Goal: Transaction & Acquisition: Purchase product/service

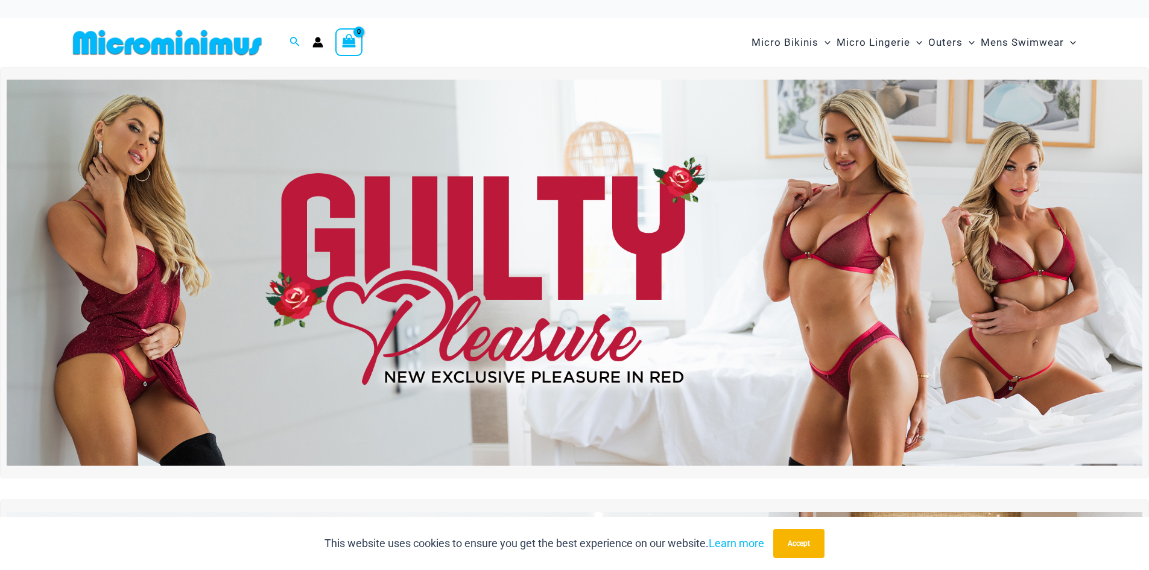
click at [641, 220] on img at bounding box center [575, 273] width 1136 height 386
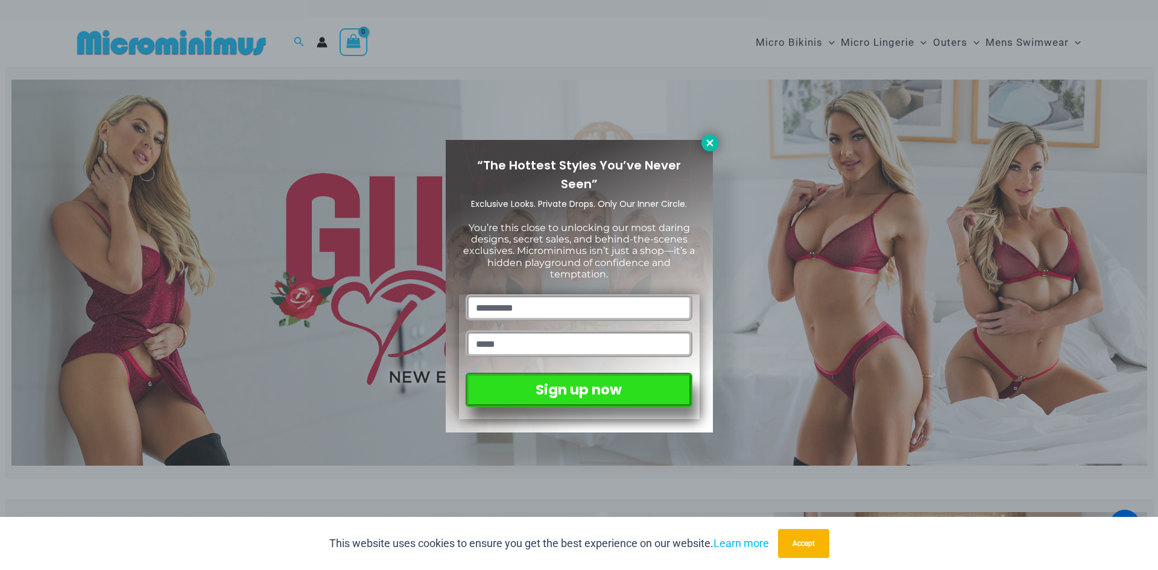
click at [709, 145] on icon at bounding box center [710, 143] width 11 height 11
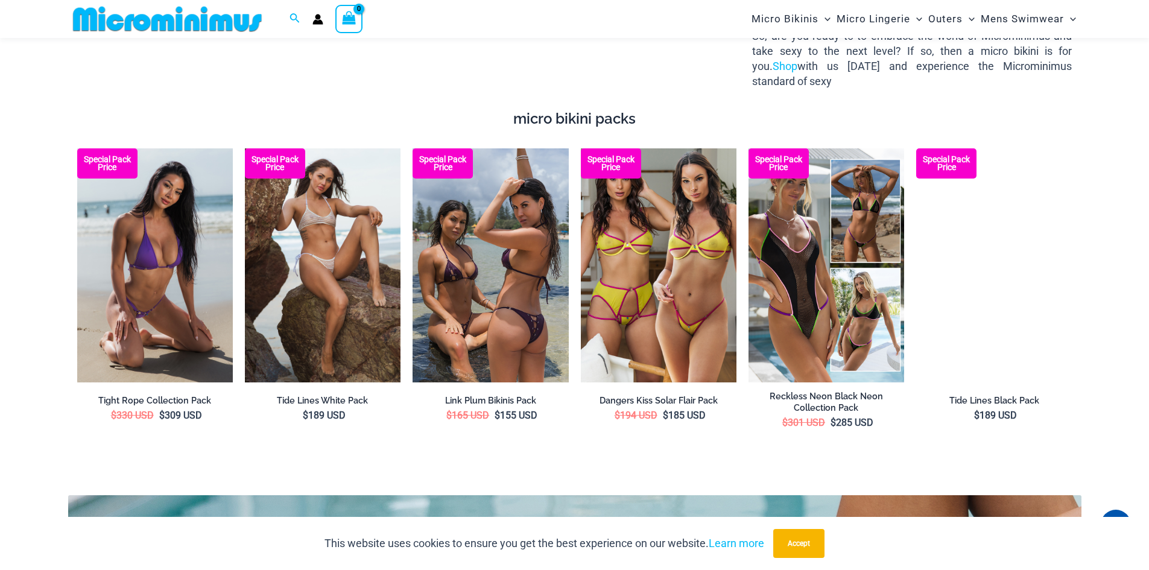
scroll to position [2221, 0]
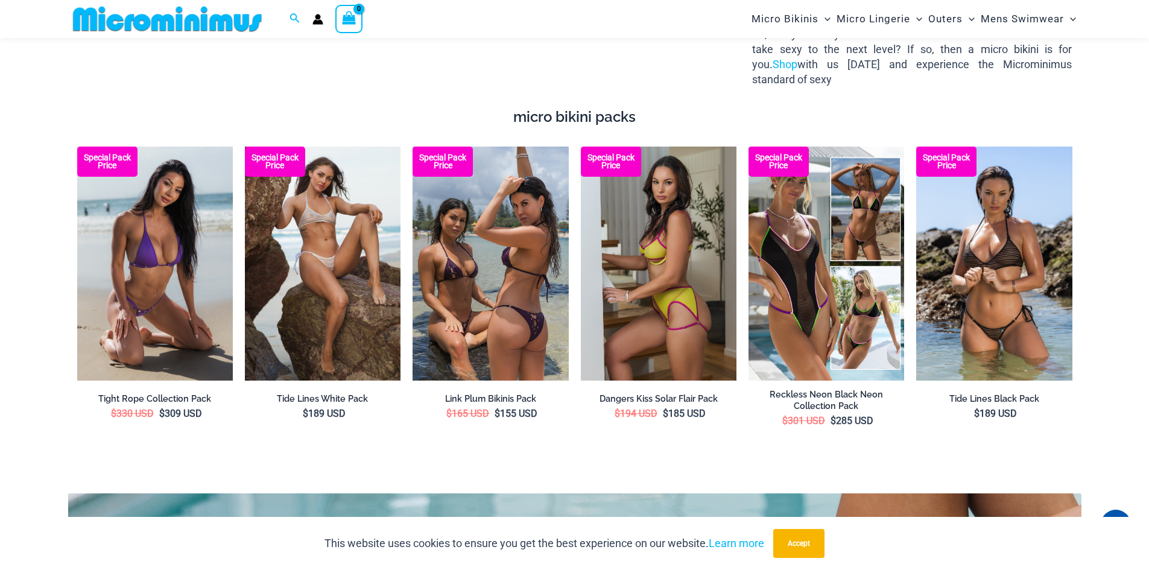
click at [679, 231] on img at bounding box center [659, 263] width 156 height 233
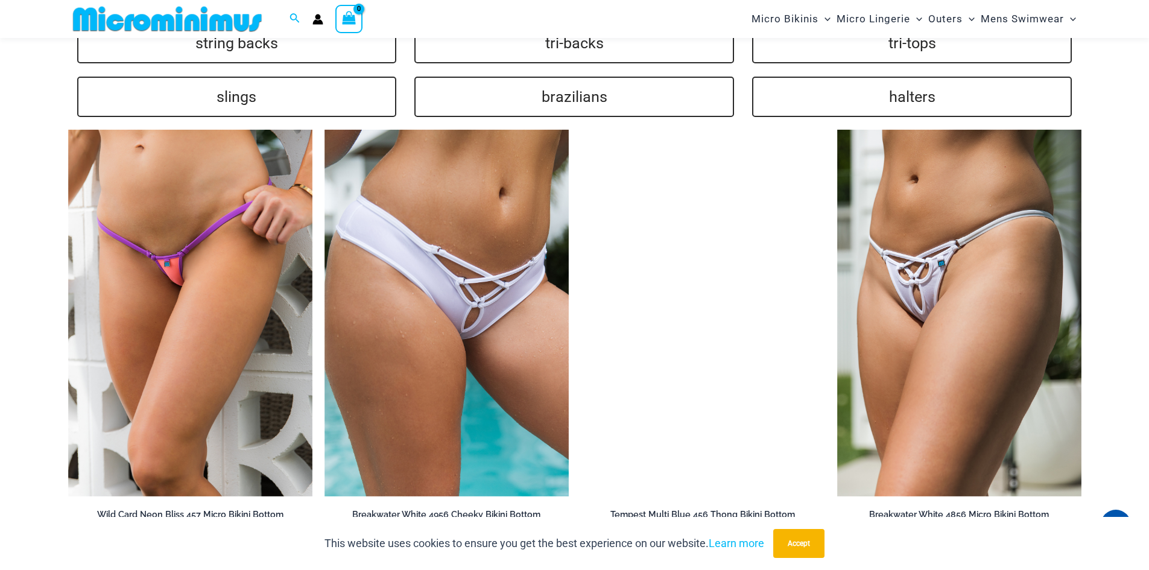
scroll to position [3066, 0]
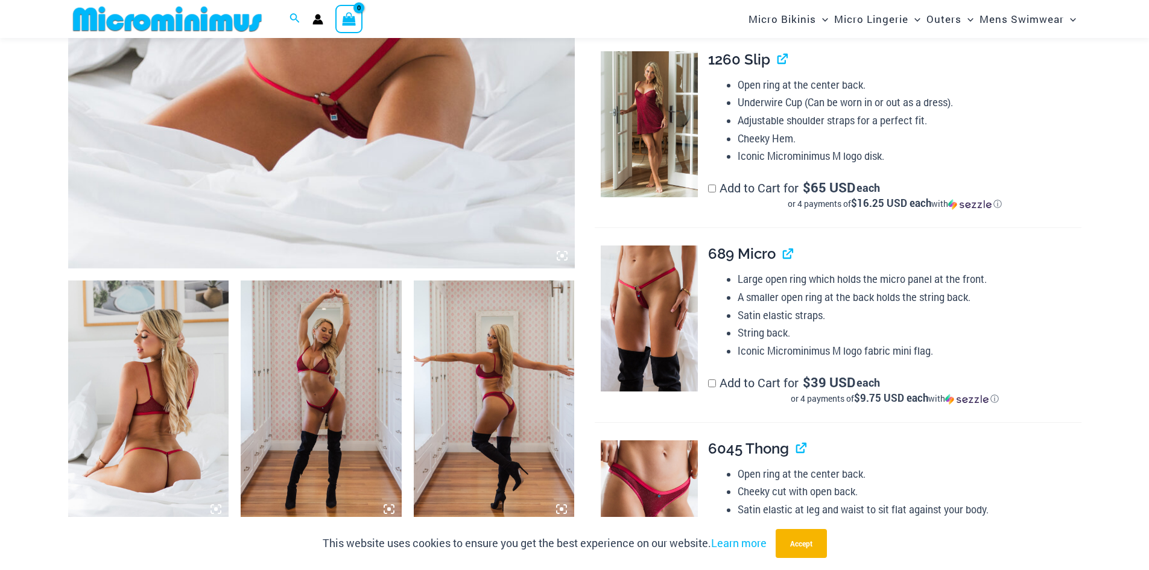
scroll to position [603, 0]
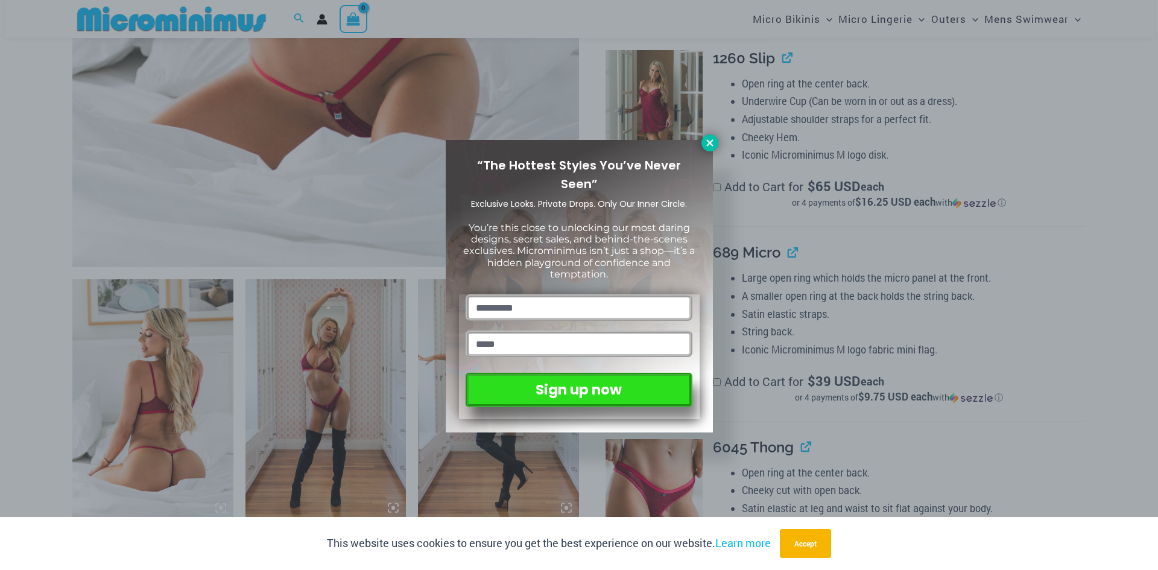
click at [712, 145] on icon at bounding box center [709, 142] width 7 height 7
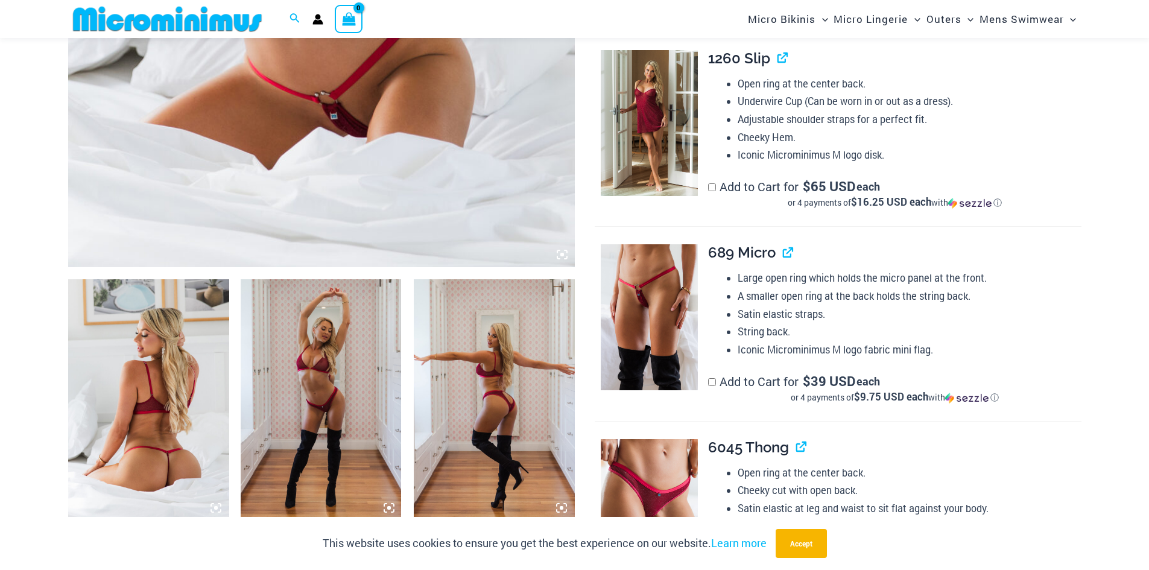
click at [167, 418] on img at bounding box center [148, 399] width 161 height 241
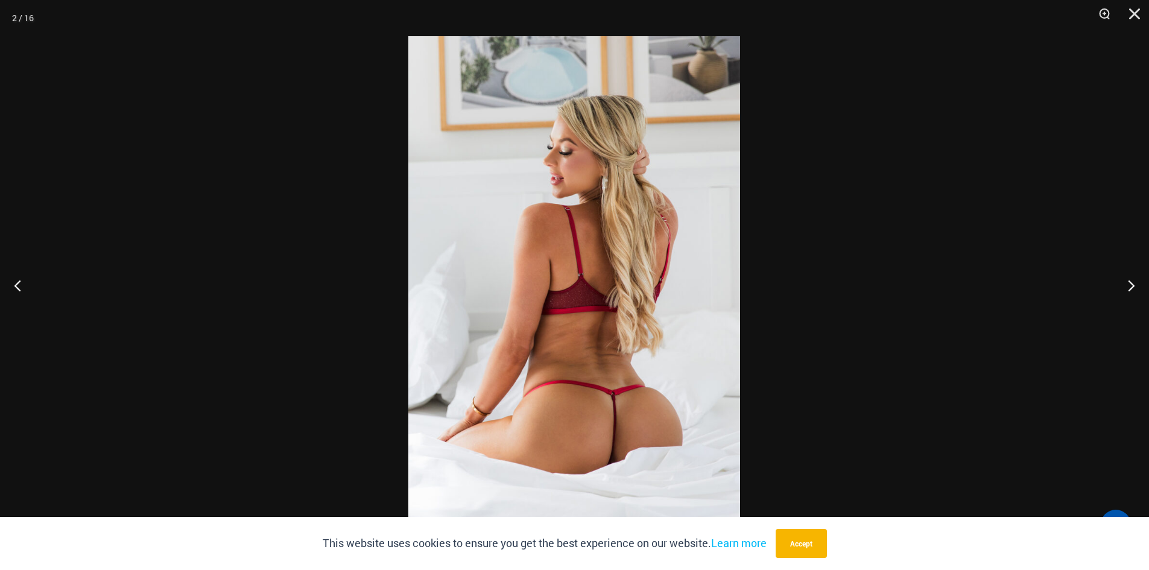
click at [582, 387] on img at bounding box center [574, 285] width 332 height 498
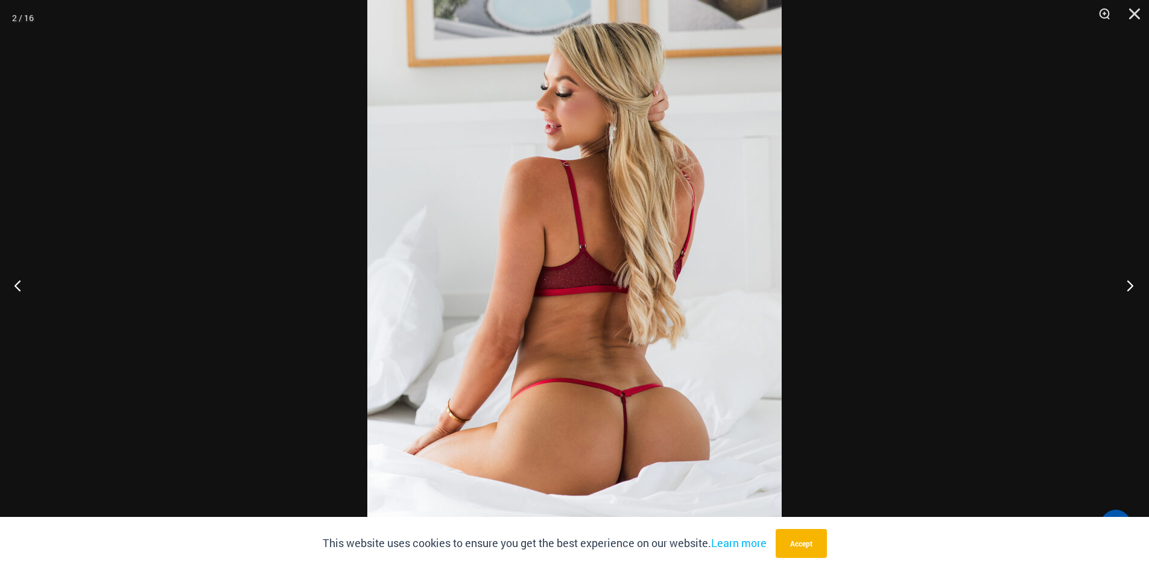
click at [1129, 281] on button "Next" at bounding box center [1126, 285] width 45 height 60
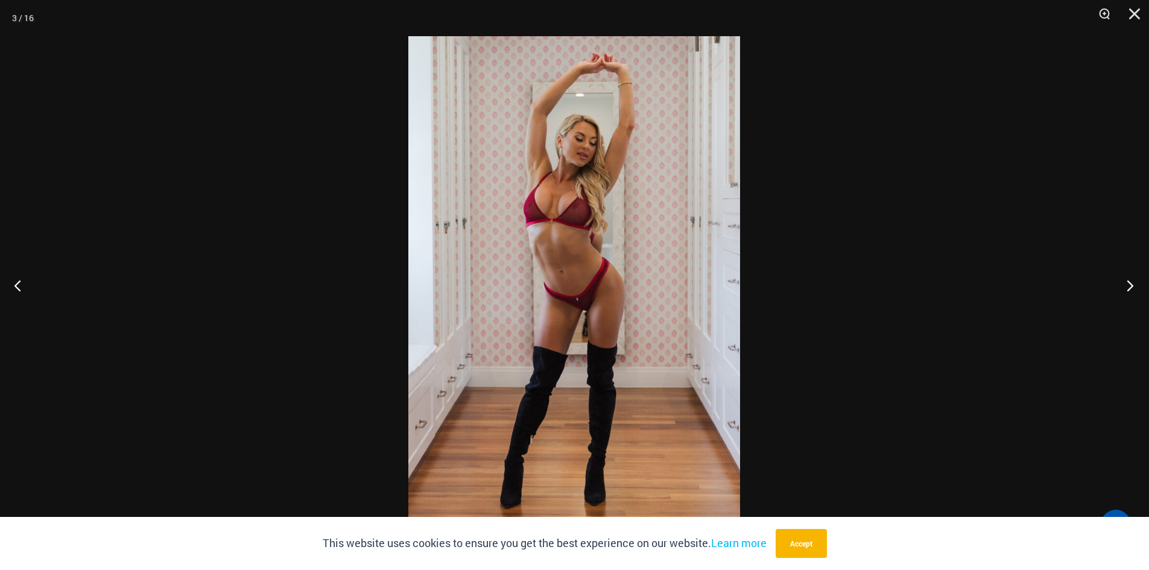
click at [1129, 282] on button "Next" at bounding box center [1126, 285] width 45 height 60
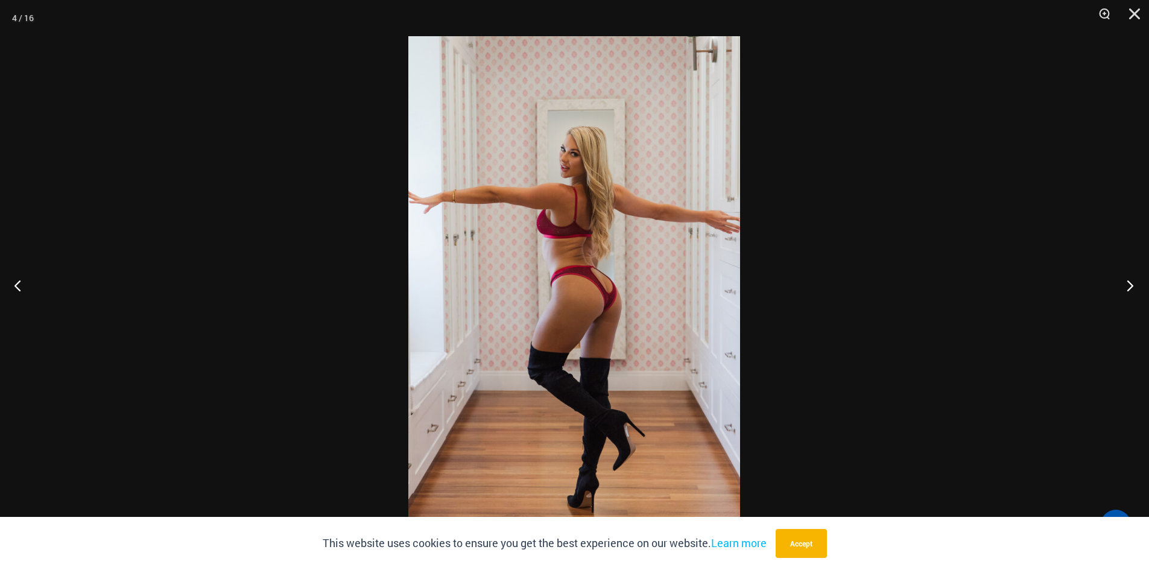
click at [1129, 282] on button "Next" at bounding box center [1126, 285] width 45 height 60
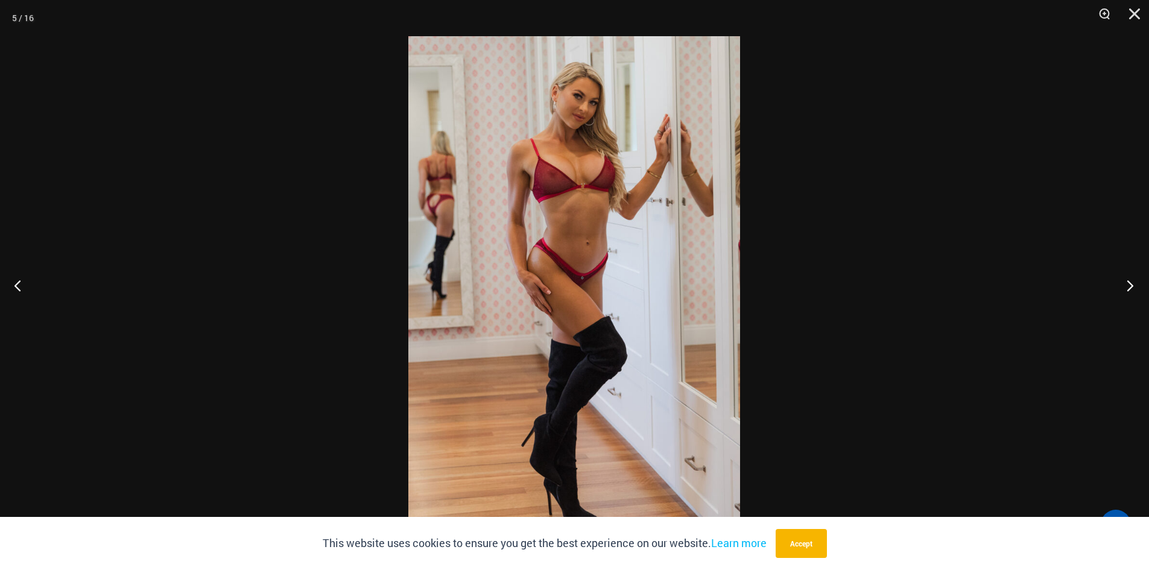
click at [1129, 282] on button "Next" at bounding box center [1126, 285] width 45 height 60
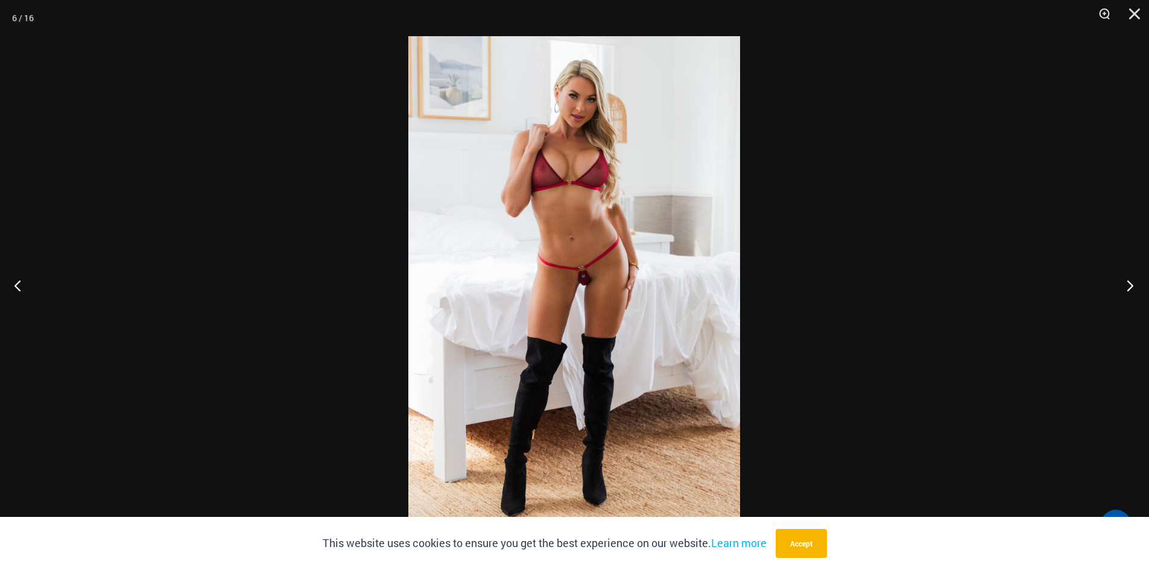
click at [1129, 282] on button "Next" at bounding box center [1126, 285] width 45 height 60
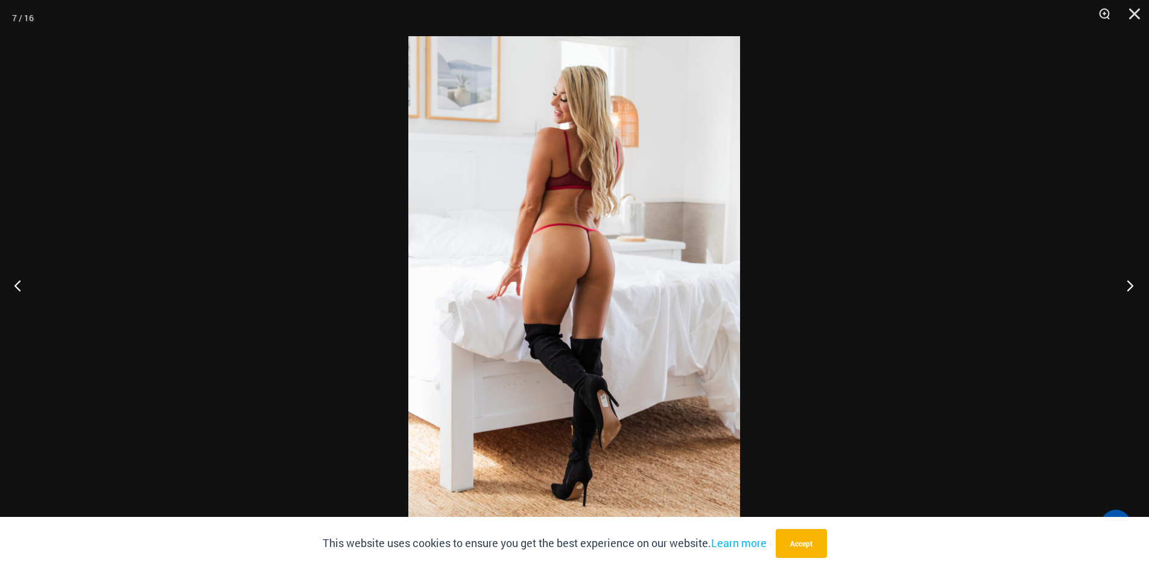
click at [1129, 282] on button "Next" at bounding box center [1126, 285] width 45 height 60
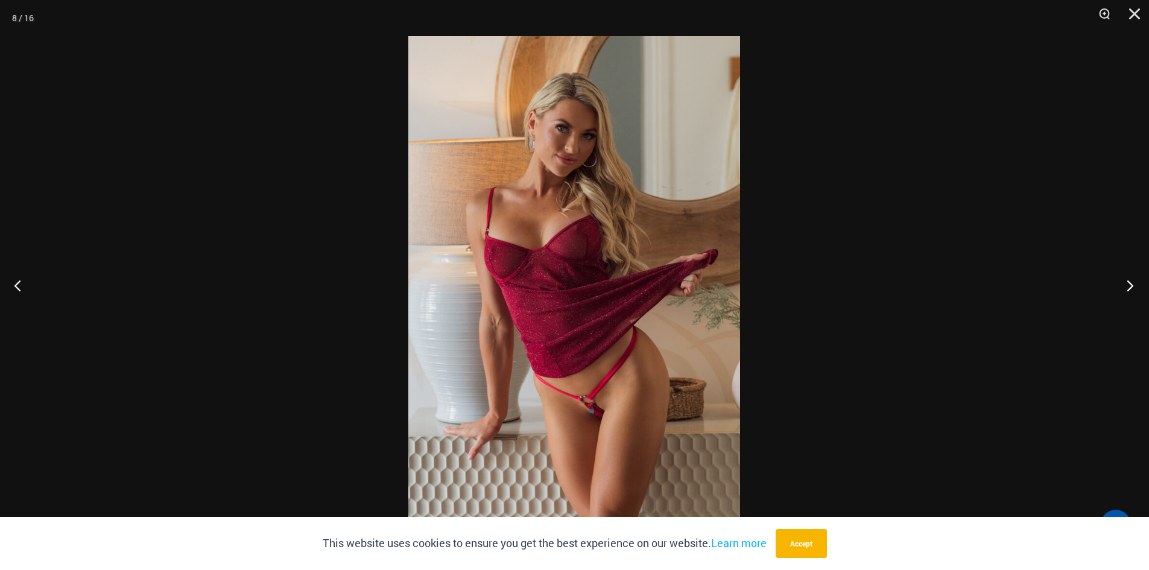
click at [1129, 282] on button "Next" at bounding box center [1126, 285] width 45 height 60
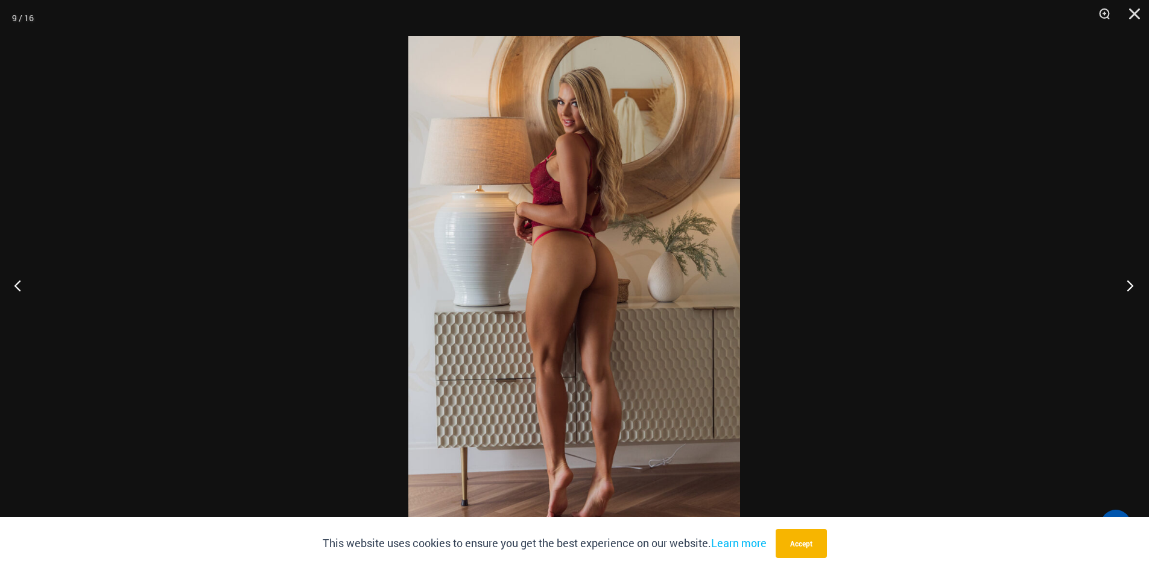
click at [1129, 282] on button "Next" at bounding box center [1126, 285] width 45 height 60
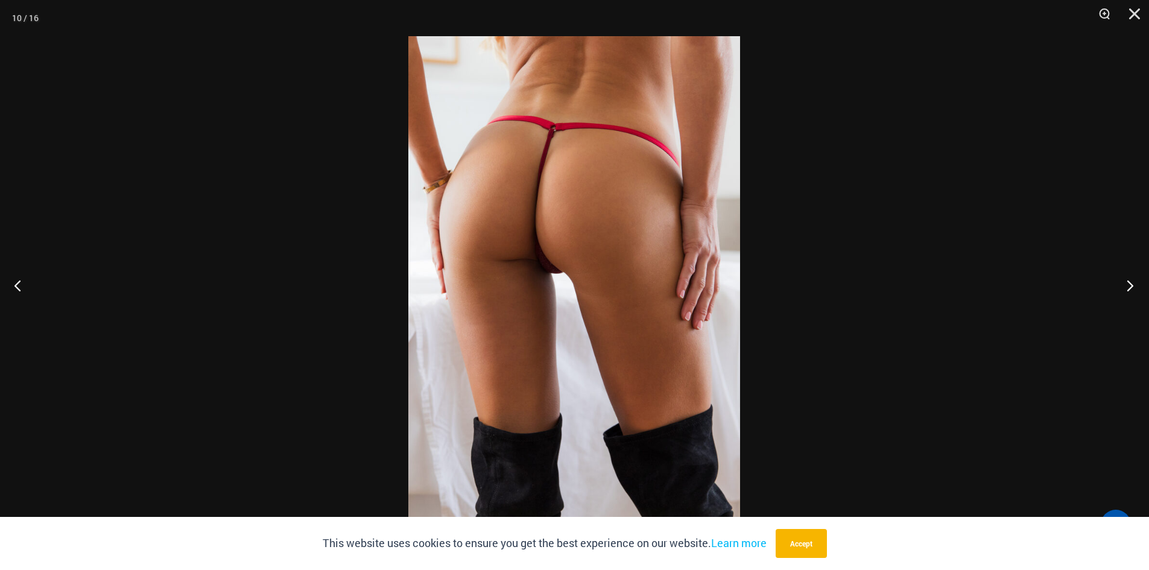
click at [1129, 282] on button "Next" at bounding box center [1126, 285] width 45 height 60
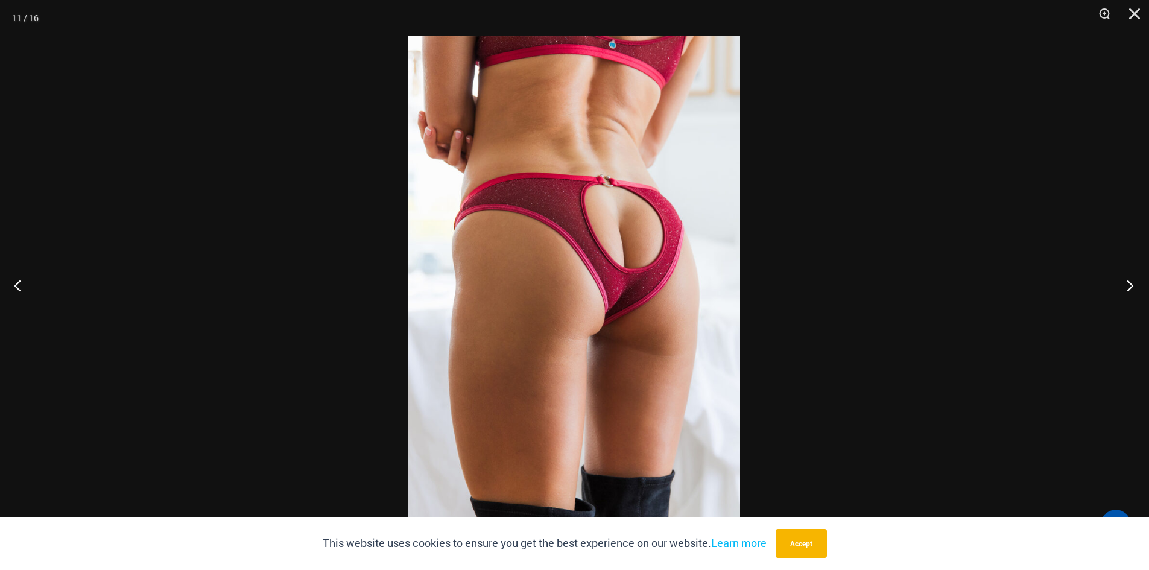
click at [1129, 282] on button "Next" at bounding box center [1126, 285] width 45 height 60
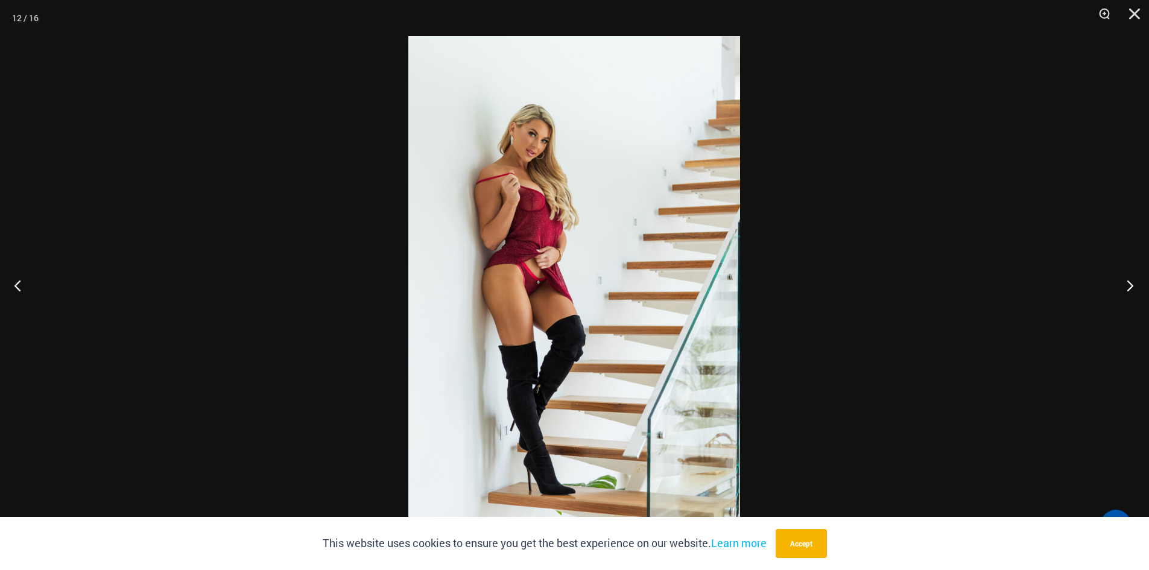
click at [1129, 282] on button "Next" at bounding box center [1126, 285] width 45 height 60
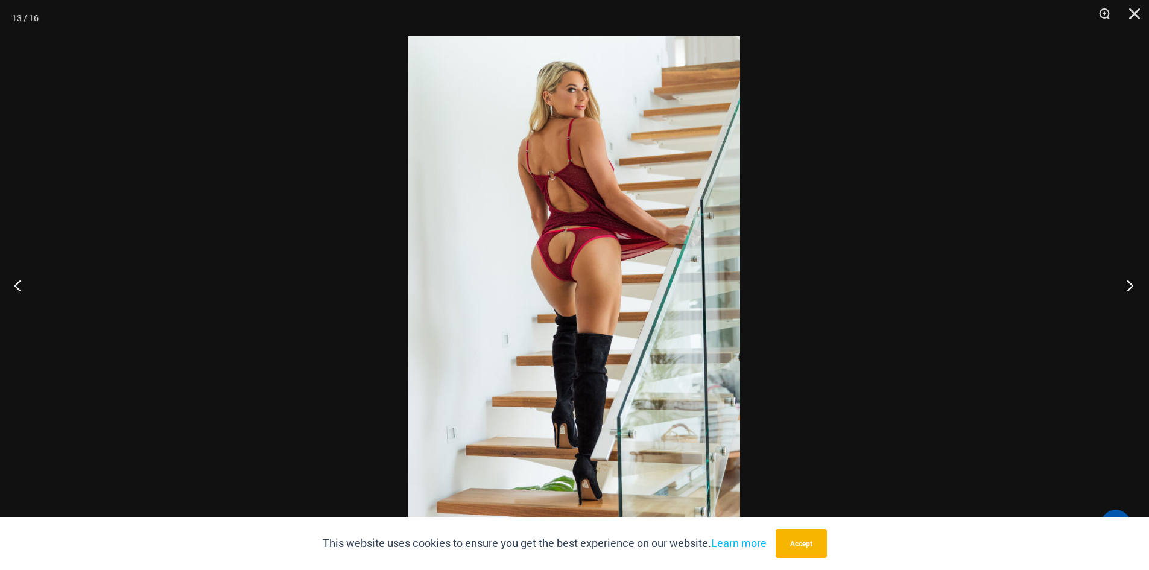
click at [1129, 282] on button "Next" at bounding box center [1126, 285] width 45 height 60
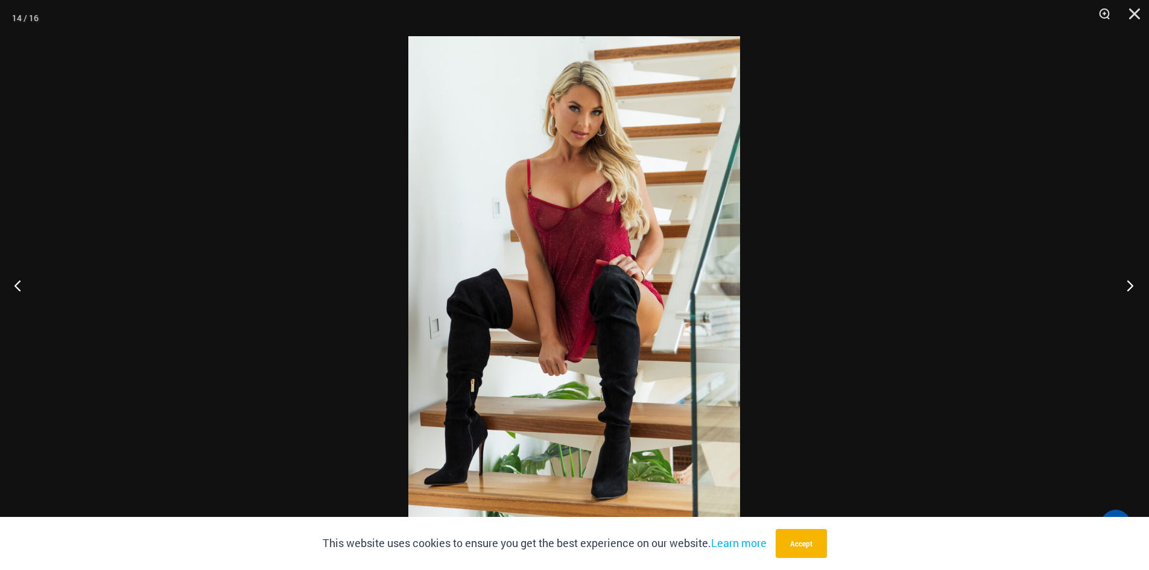
click at [1129, 282] on button "Next" at bounding box center [1126, 285] width 45 height 60
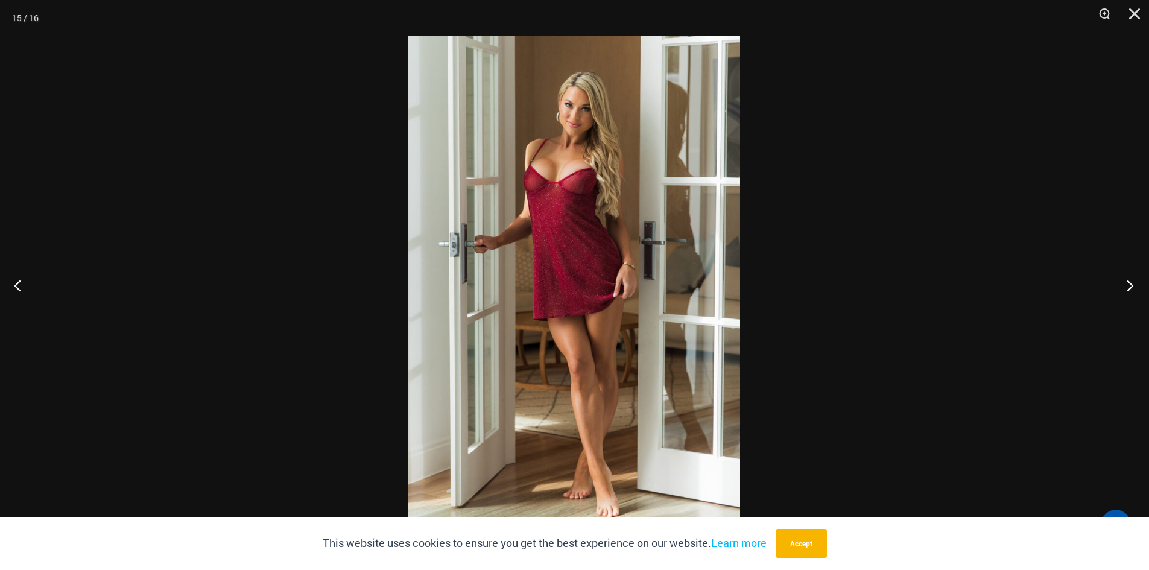
click at [1129, 282] on button "Next" at bounding box center [1126, 285] width 45 height 60
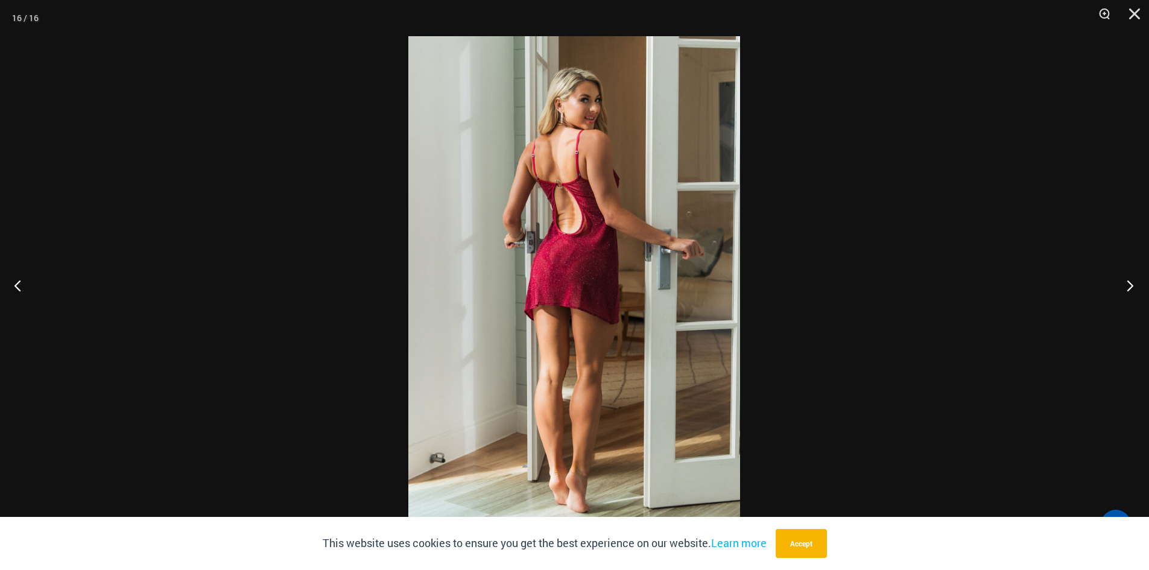
click at [1129, 282] on button "Next" at bounding box center [1126, 285] width 45 height 60
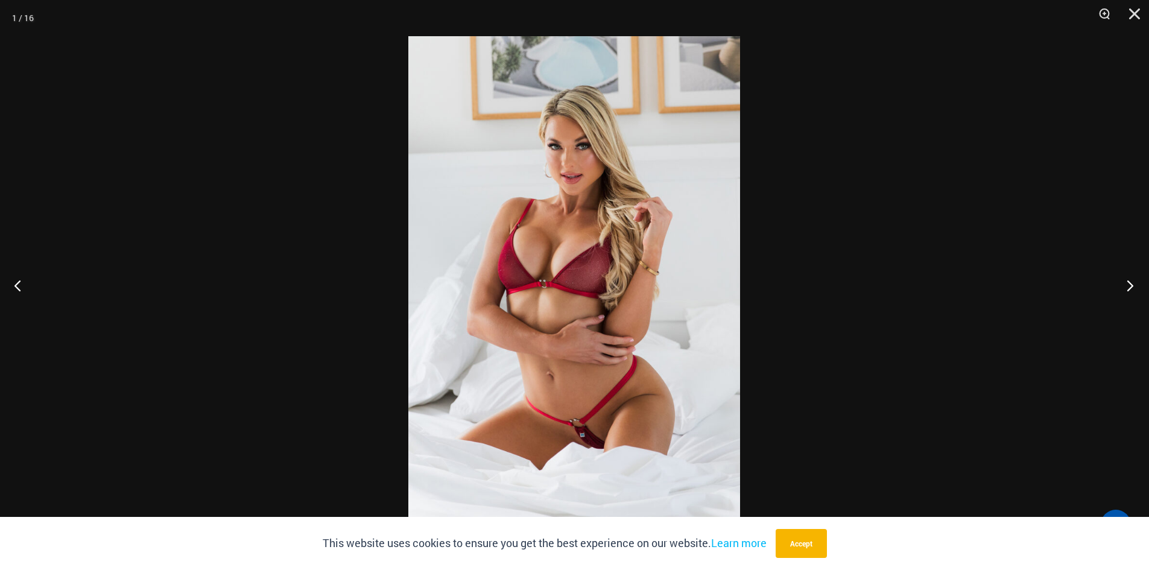
click at [1129, 282] on button "Next" at bounding box center [1126, 285] width 45 height 60
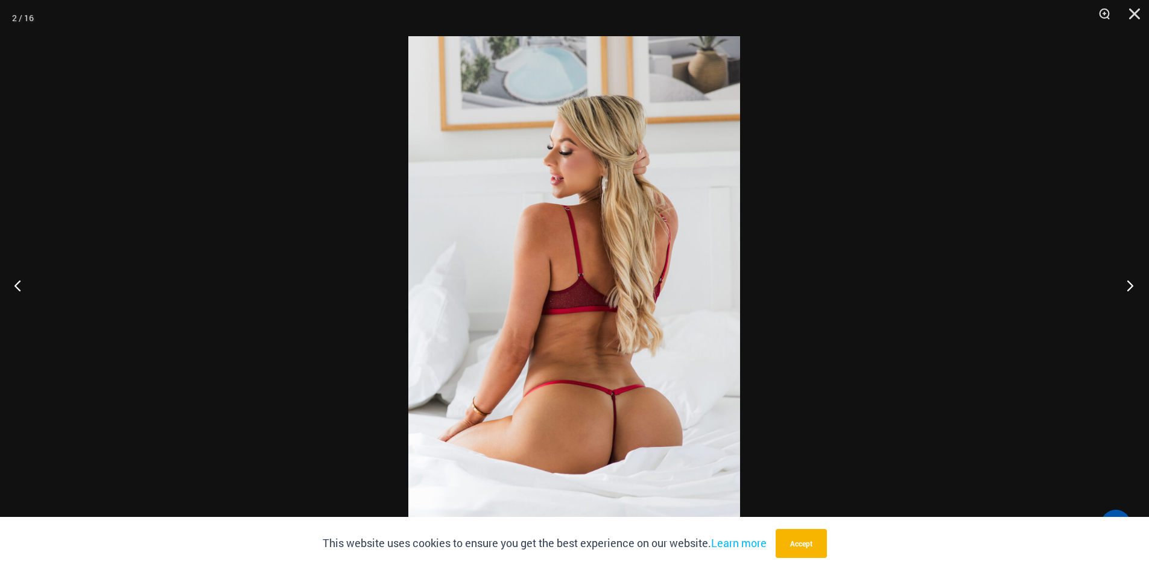
click at [1129, 282] on button "Next" at bounding box center [1126, 285] width 45 height 60
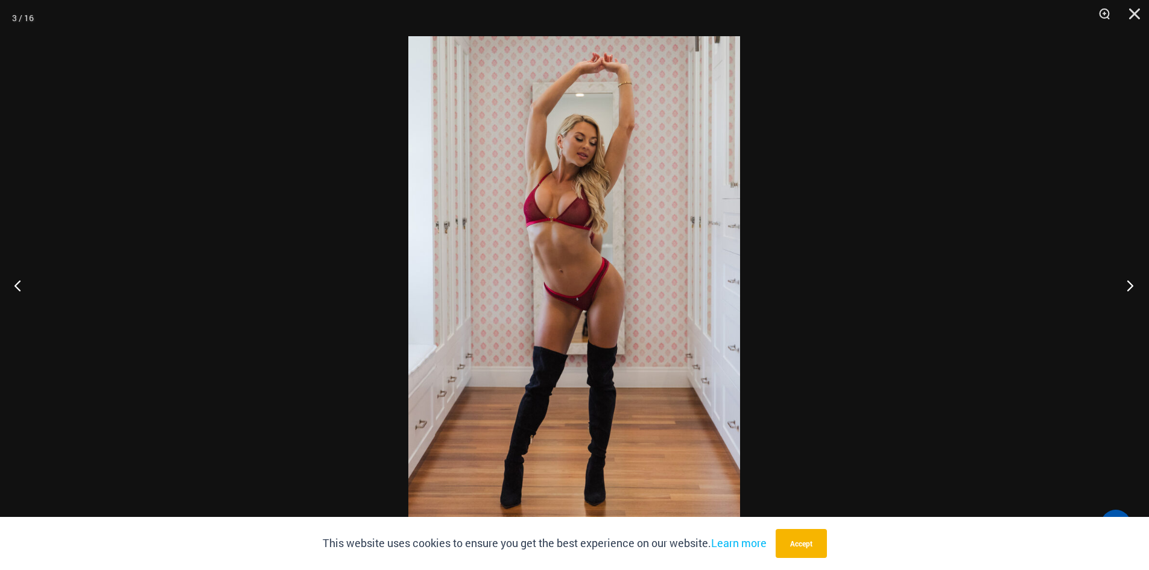
click at [1129, 282] on button "Next" at bounding box center [1126, 285] width 45 height 60
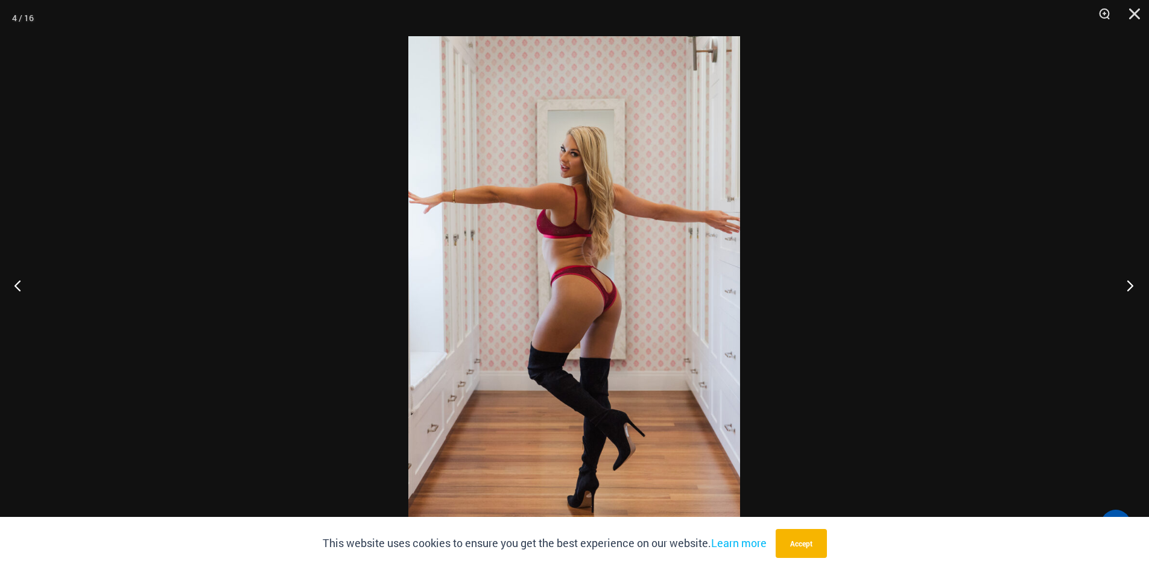
click at [1129, 282] on button "Next" at bounding box center [1126, 285] width 45 height 60
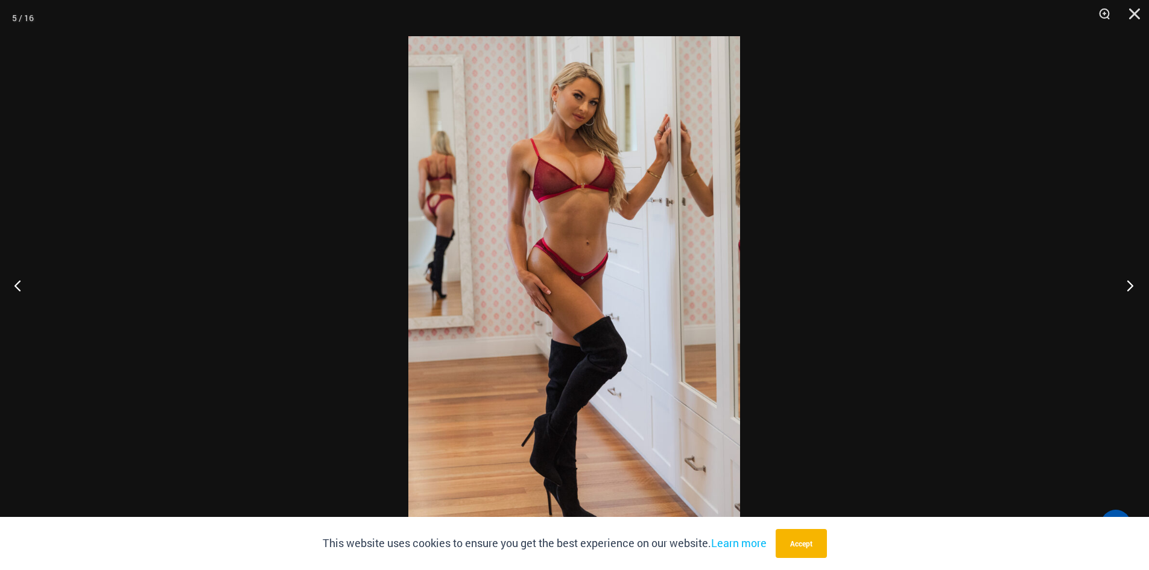
click at [1129, 282] on button "Next" at bounding box center [1126, 285] width 45 height 60
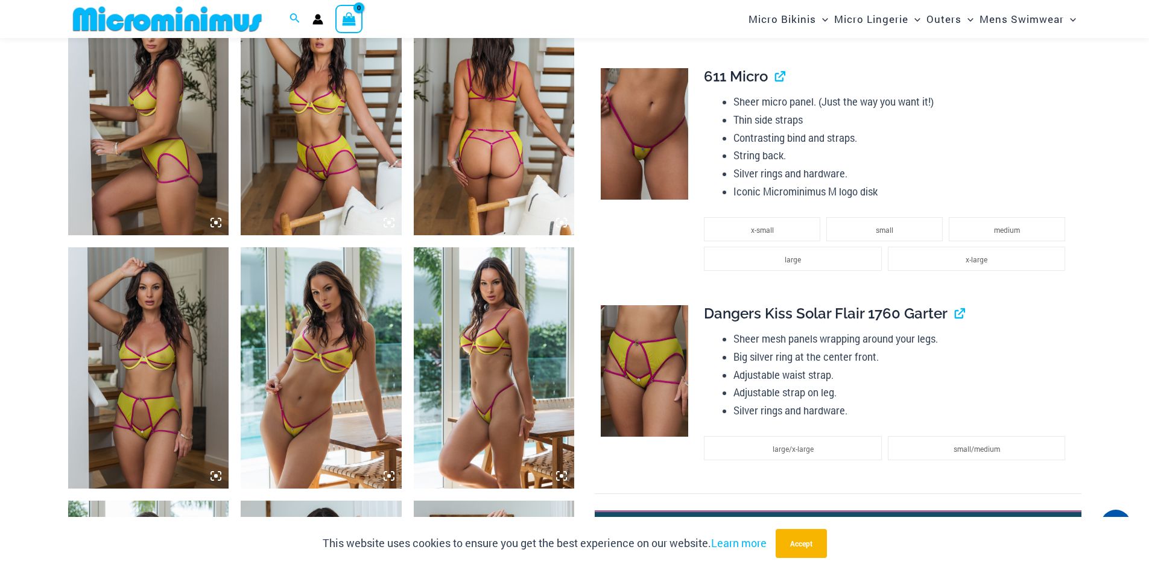
scroll to position [894, 0]
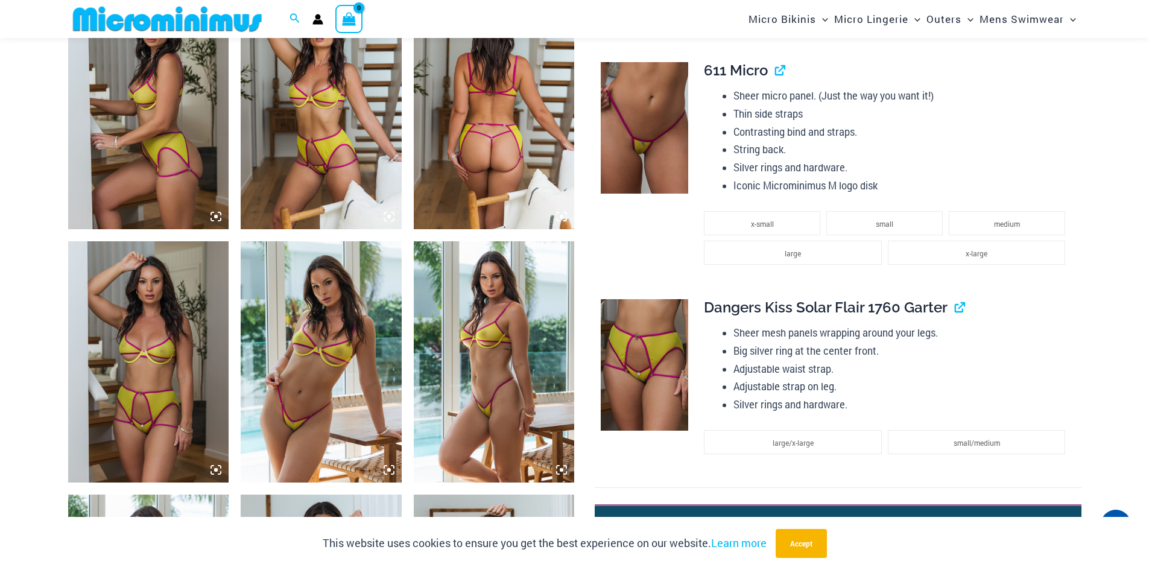
click at [499, 168] on img at bounding box center [494, 108] width 161 height 241
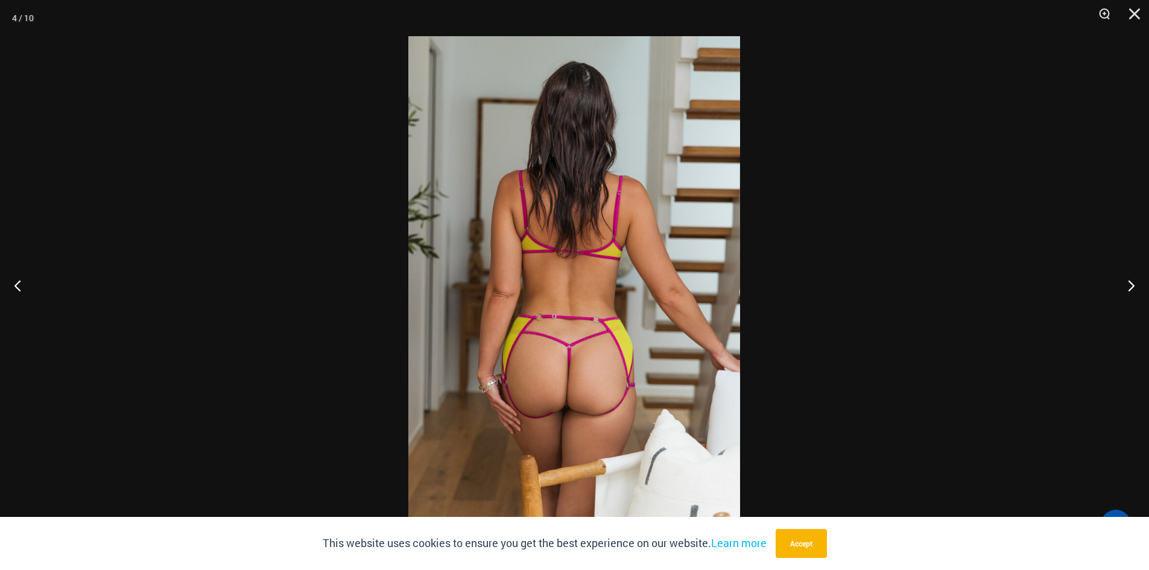
click at [594, 285] on img at bounding box center [574, 285] width 332 height 498
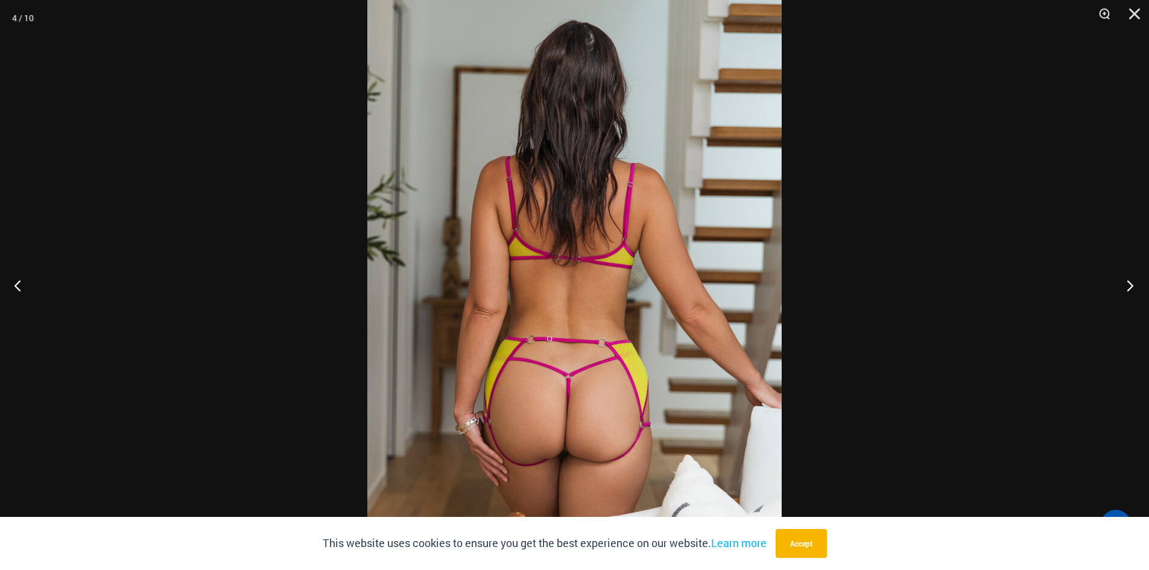
click at [1132, 283] on button "Next" at bounding box center [1126, 285] width 45 height 60
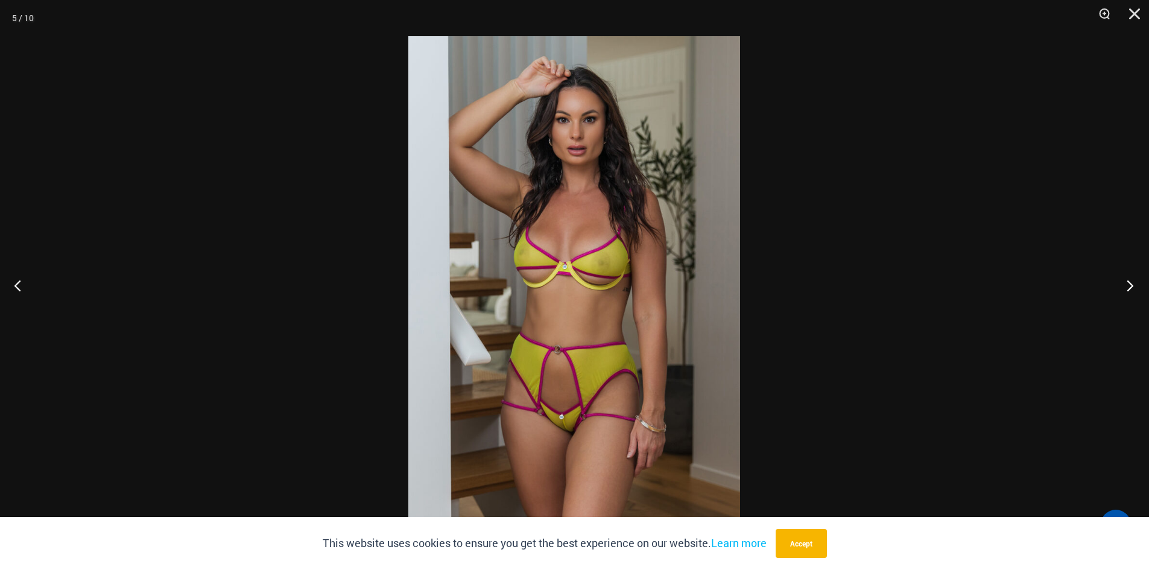
click at [1132, 283] on button "Next" at bounding box center [1126, 285] width 45 height 60
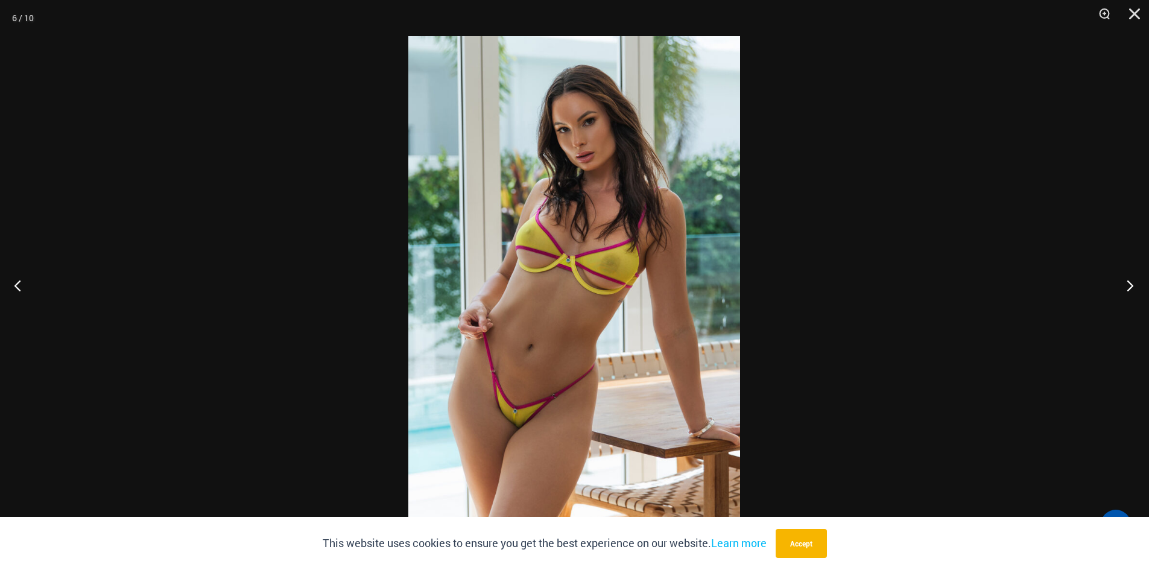
click at [1132, 283] on button "Next" at bounding box center [1126, 285] width 45 height 60
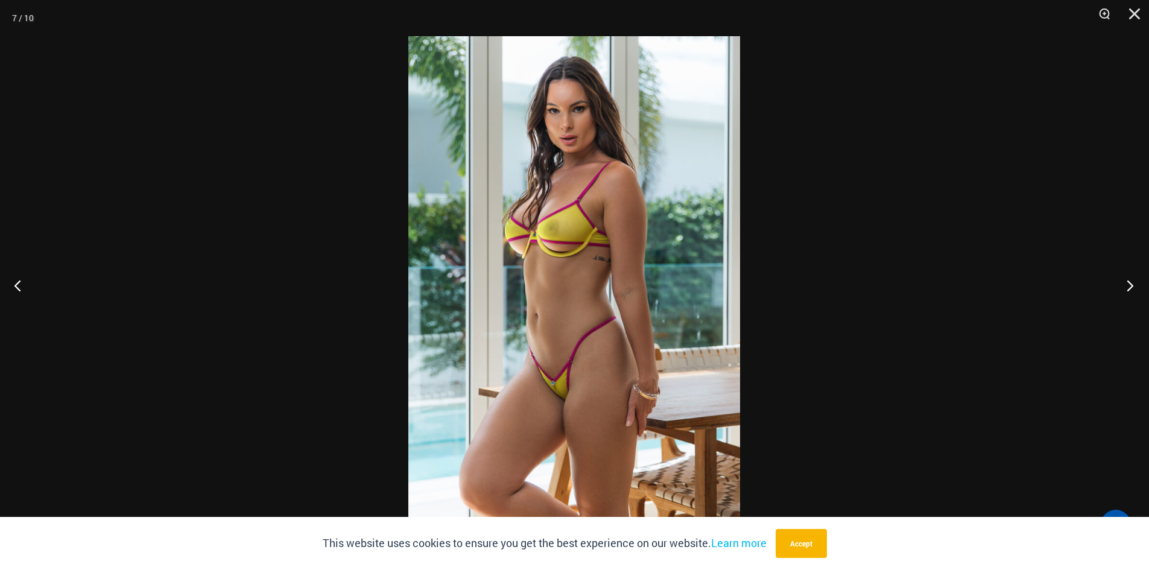
click at [1132, 283] on button "Next" at bounding box center [1126, 285] width 45 height 60
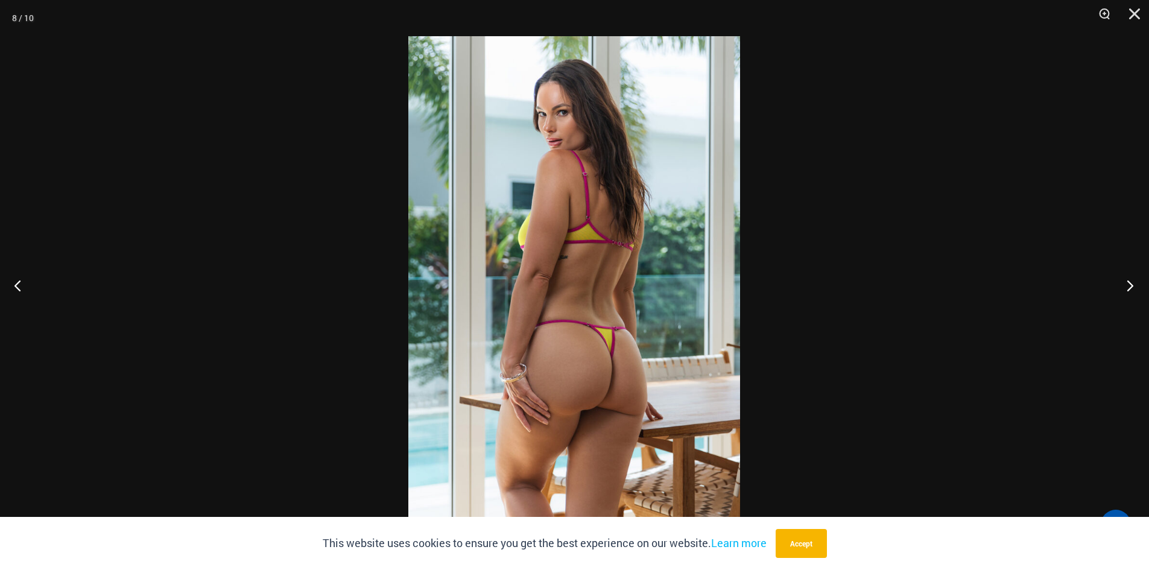
click at [1132, 283] on button "Next" at bounding box center [1126, 285] width 45 height 60
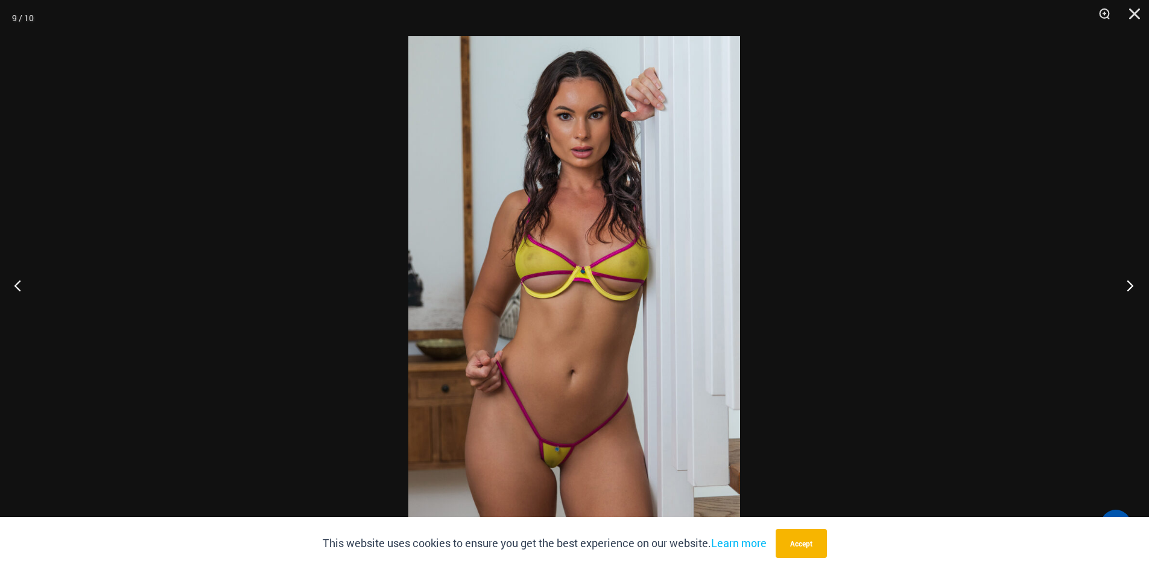
click at [1132, 283] on button "Next" at bounding box center [1126, 285] width 45 height 60
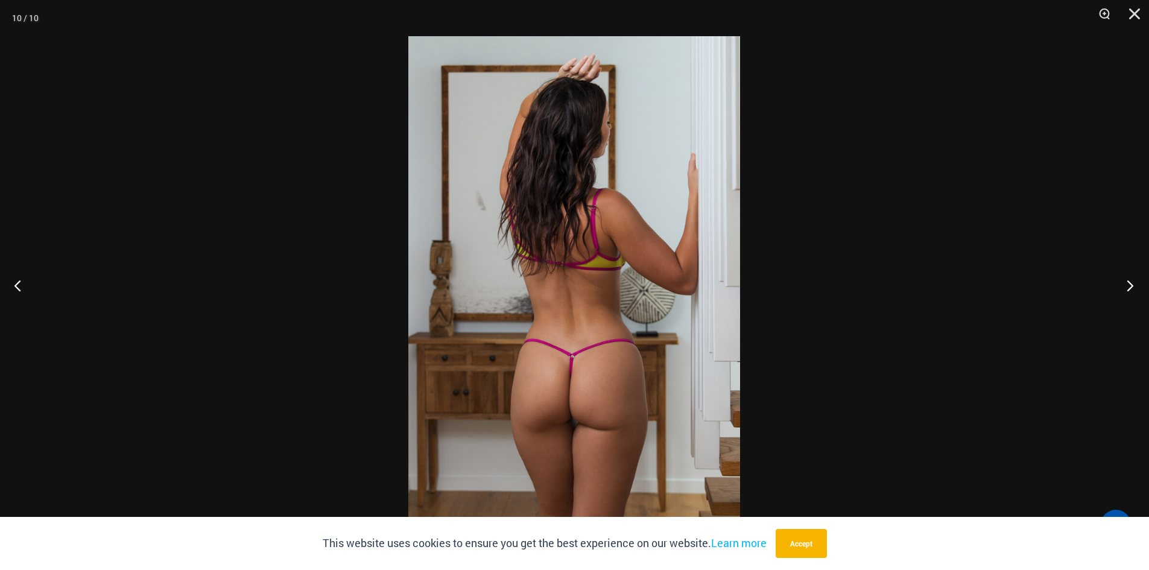
click at [1132, 283] on button "Next" at bounding box center [1126, 285] width 45 height 60
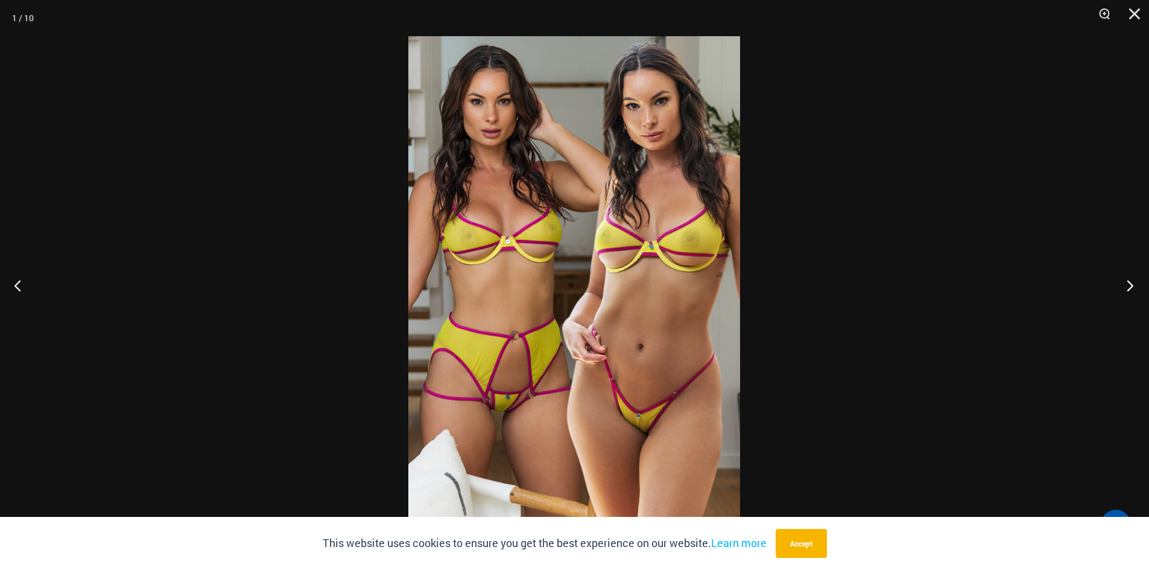
click at [1132, 283] on button "Next" at bounding box center [1126, 285] width 45 height 60
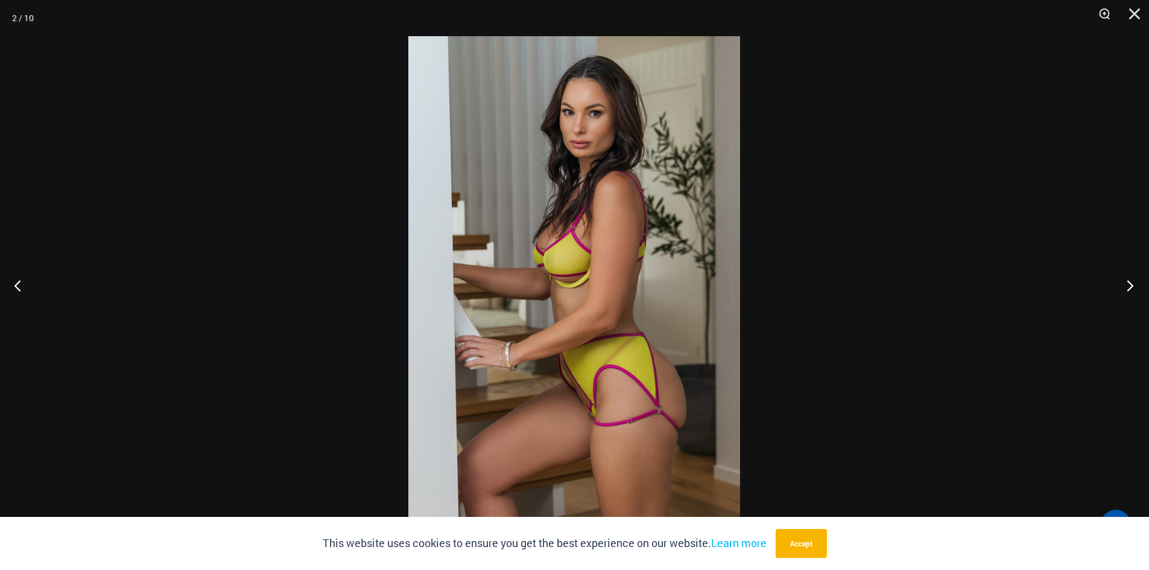
click at [1132, 283] on button "Next" at bounding box center [1126, 285] width 45 height 60
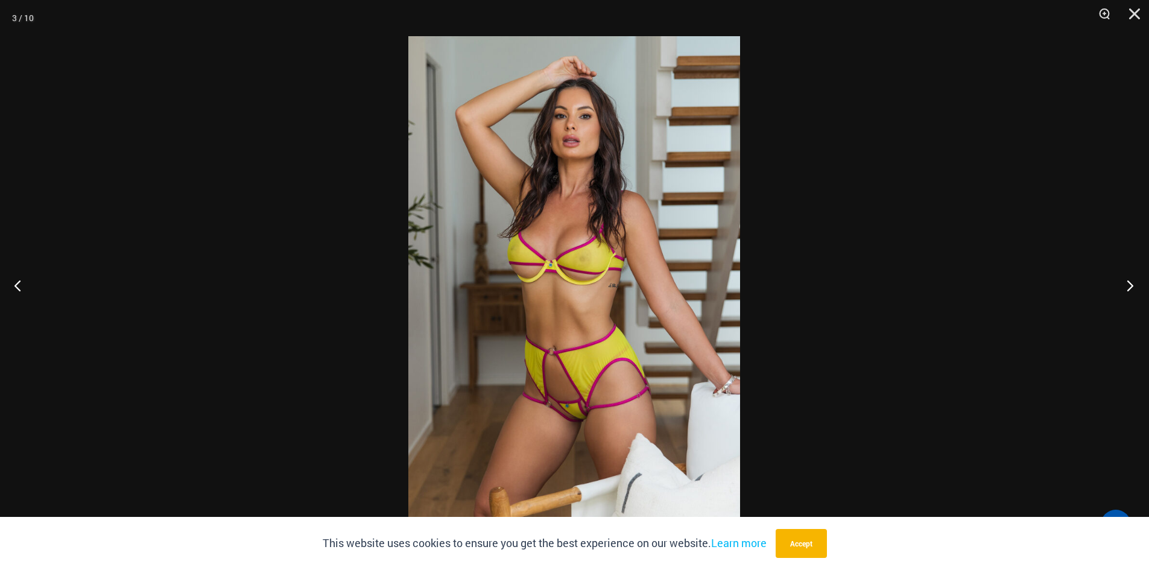
click at [1132, 283] on button "Next" at bounding box center [1126, 285] width 45 height 60
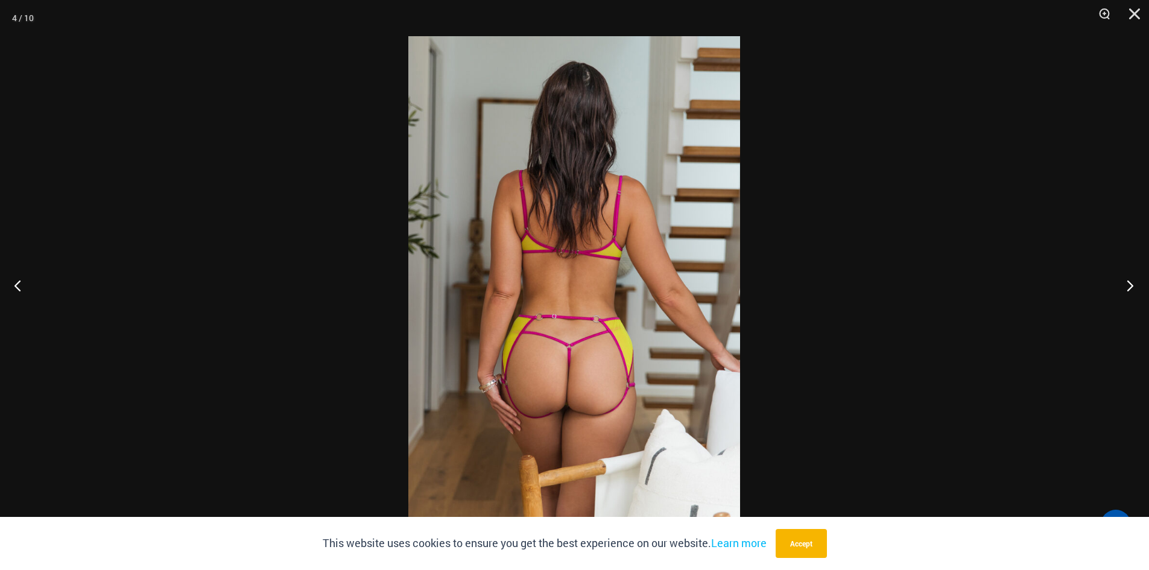
click at [1132, 283] on button "Next" at bounding box center [1126, 285] width 45 height 60
